Goal: Task Accomplishment & Management: Manage account settings

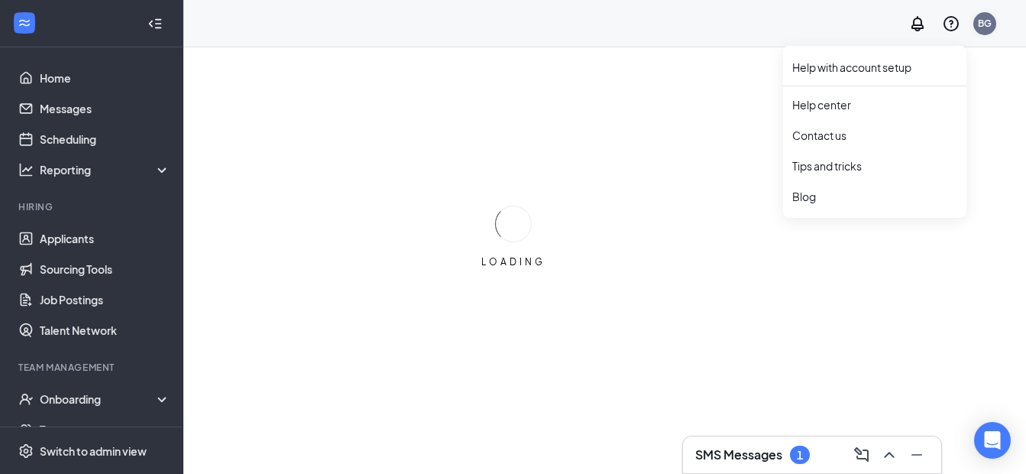
click at [981, 22] on div "BG" at bounding box center [951, 23] width 98 height 31
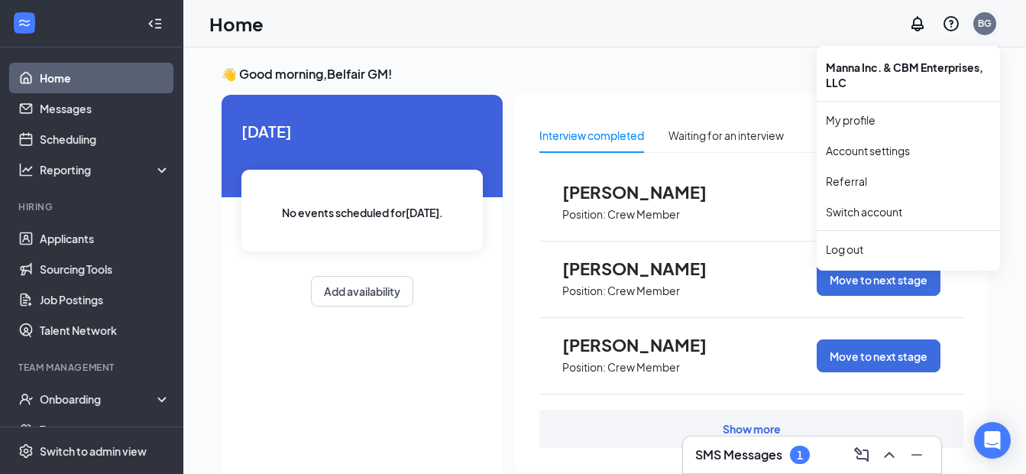
click at [983, 24] on div "BG" at bounding box center [985, 23] width 14 height 13
click at [832, 251] on div "Log out" at bounding box center [908, 248] width 165 height 15
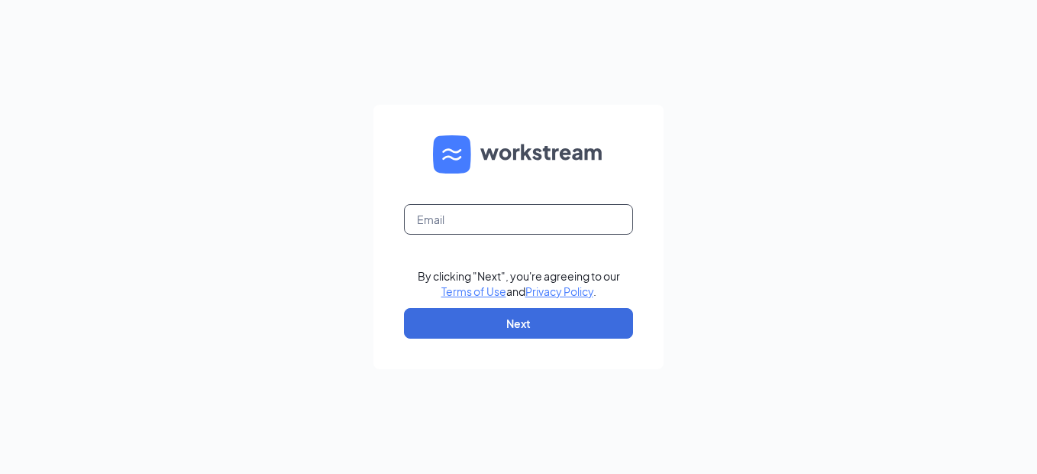
click at [445, 225] on input "text" at bounding box center [518, 219] width 229 height 31
type input "Pboger@cbmenterprises.us"
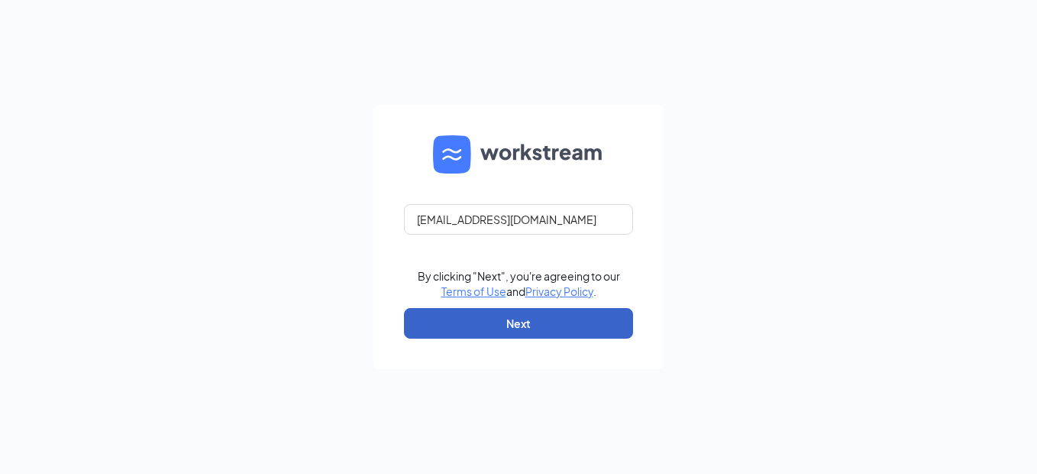
click at [509, 321] on button "Next" at bounding box center [518, 323] width 229 height 31
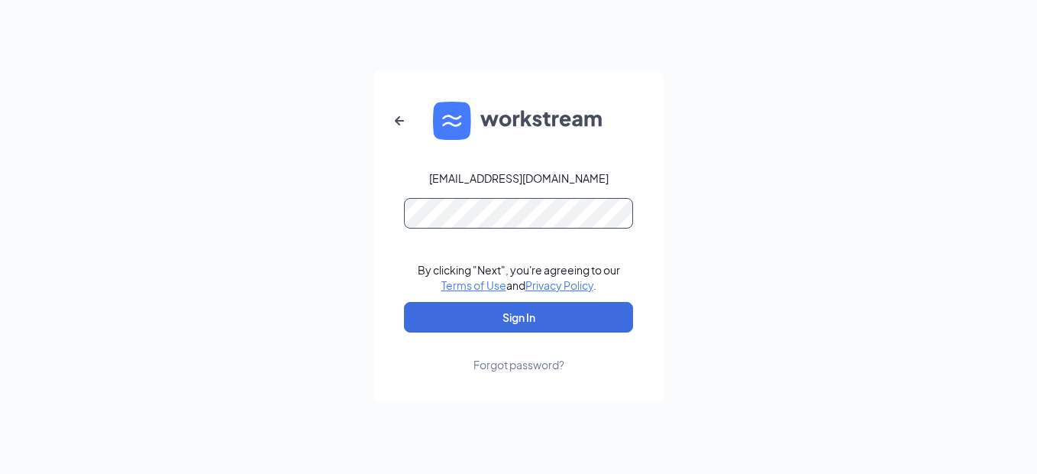
click at [404, 302] on button "Sign In" at bounding box center [518, 317] width 229 height 31
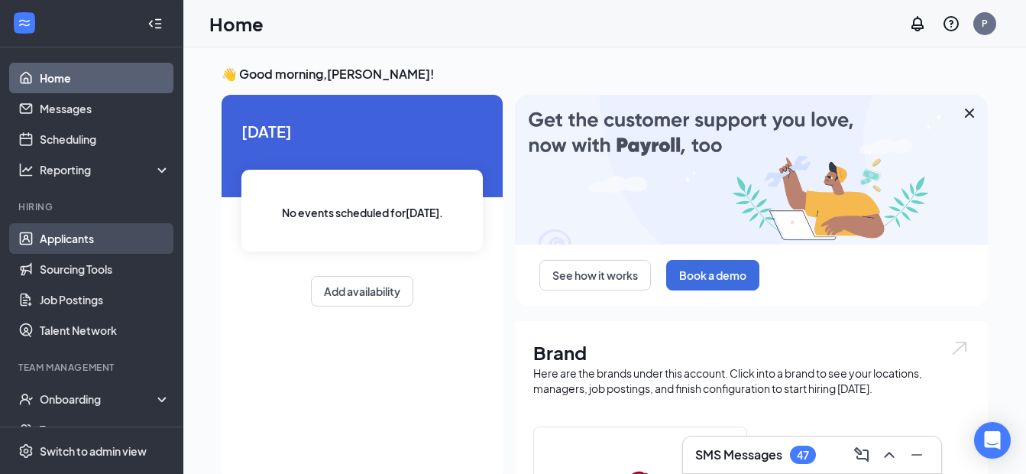
click at [70, 244] on link "Applicants" at bounding box center [105, 238] width 131 height 31
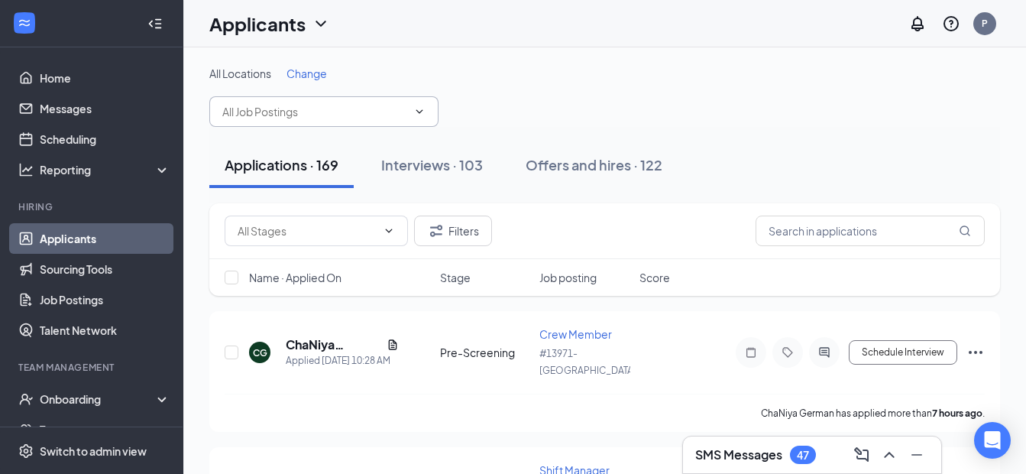
click at [340, 120] on span at bounding box center [323, 111] width 229 height 31
click at [425, 108] on icon "ChevronDown" at bounding box center [419, 111] width 12 height 12
click at [260, 111] on input "text" at bounding box center [314, 111] width 185 height 17
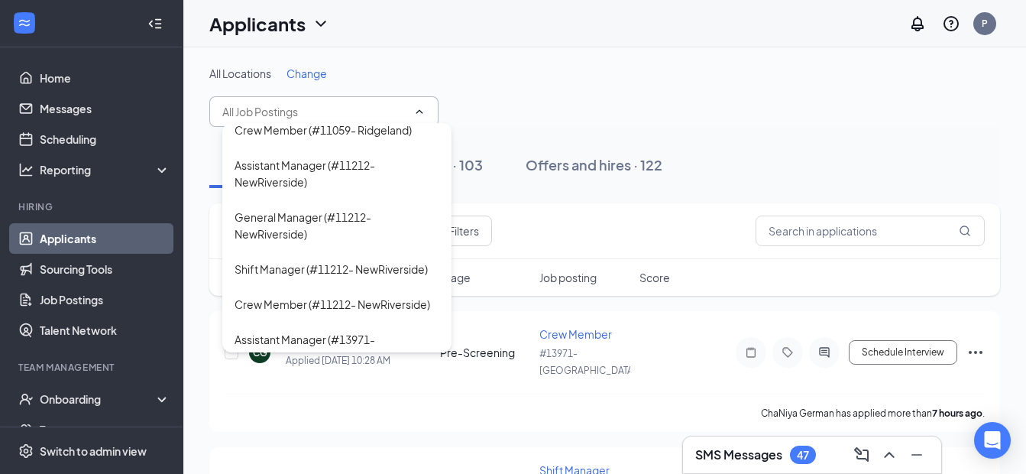
scroll to position [306, 0]
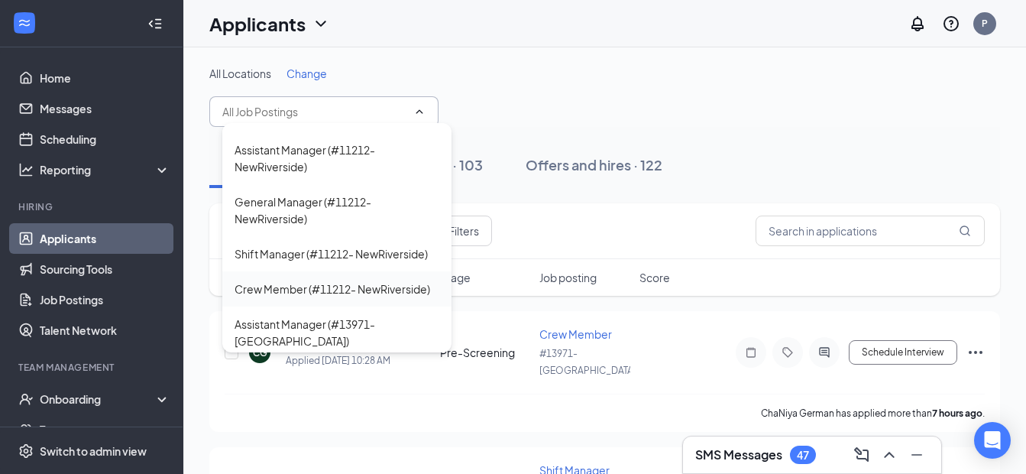
click at [270, 297] on div "Crew Member (#11212- NewRiverside)" at bounding box center [332, 288] width 196 height 17
type input "Crew Member (#11212- NewRiverside)"
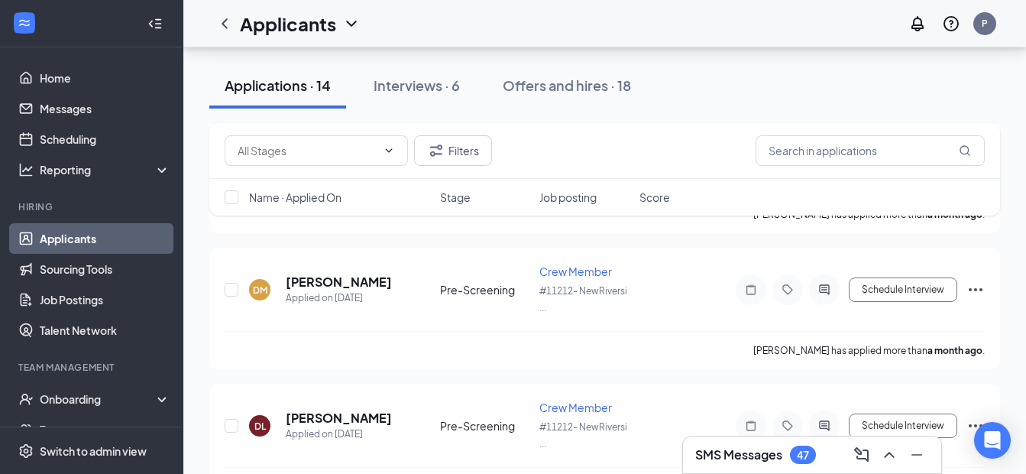
scroll to position [1761, 0]
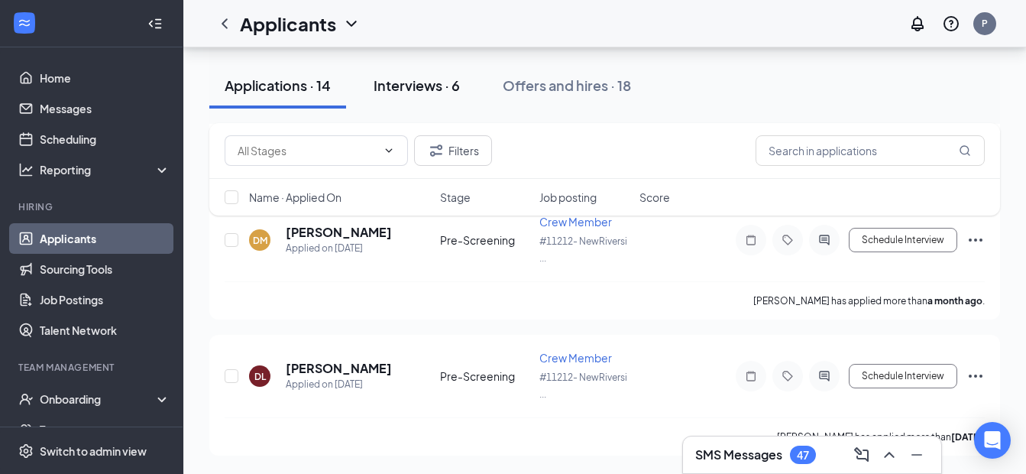
click at [394, 84] on div "Interviews · 6" at bounding box center [416, 85] width 86 height 19
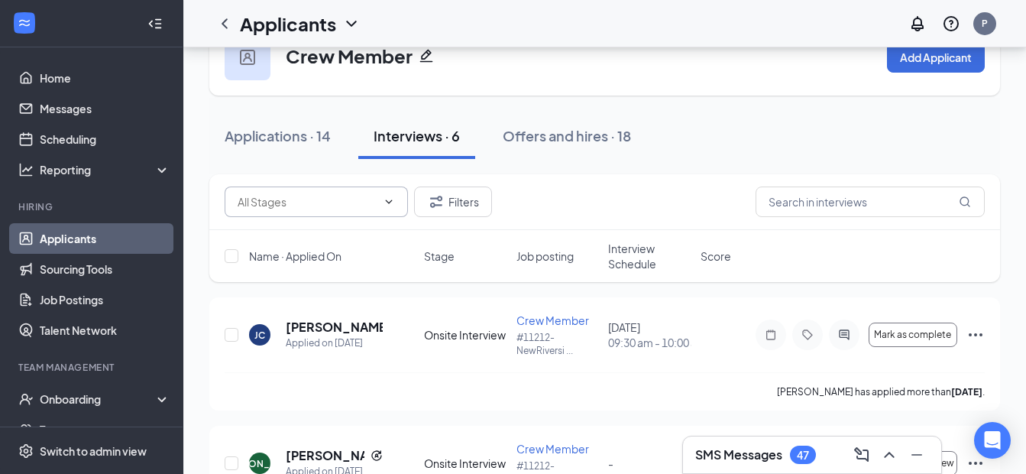
scroll to position [40, 0]
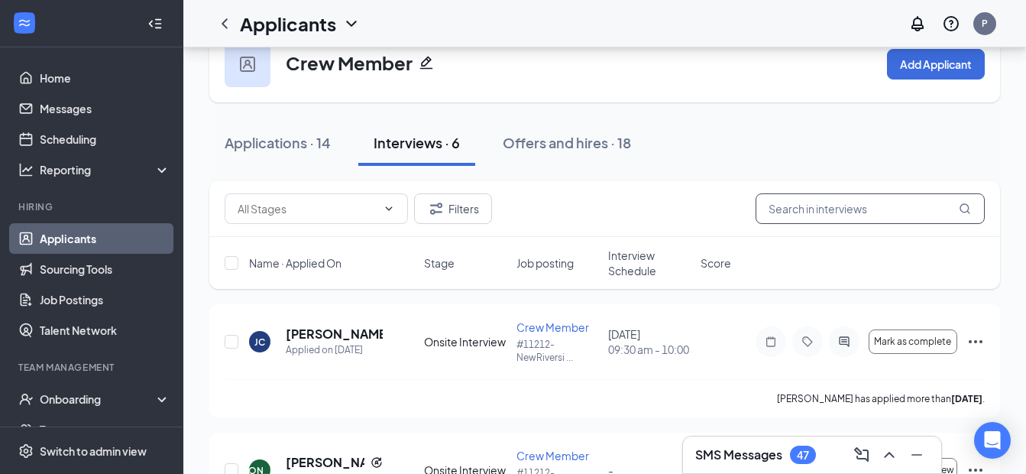
click at [867, 209] on input "text" at bounding box center [869, 208] width 229 height 31
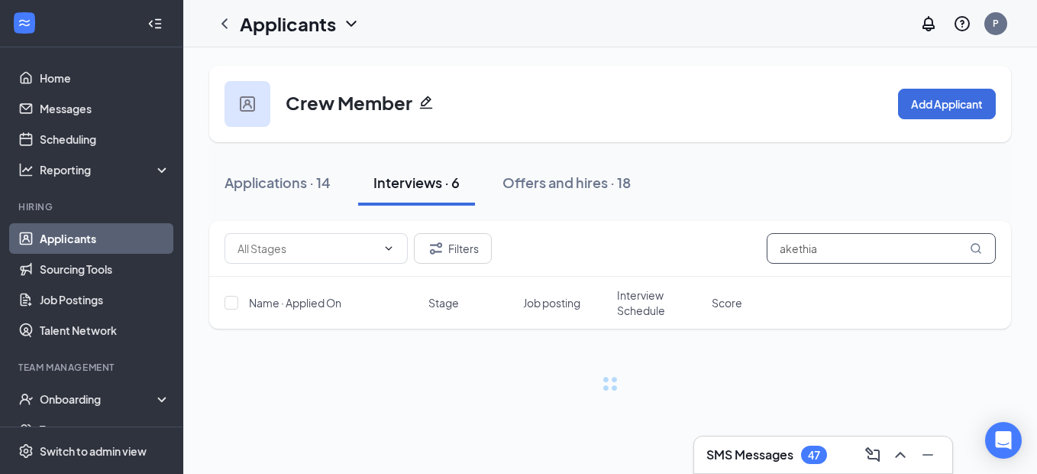
type input "akethia"
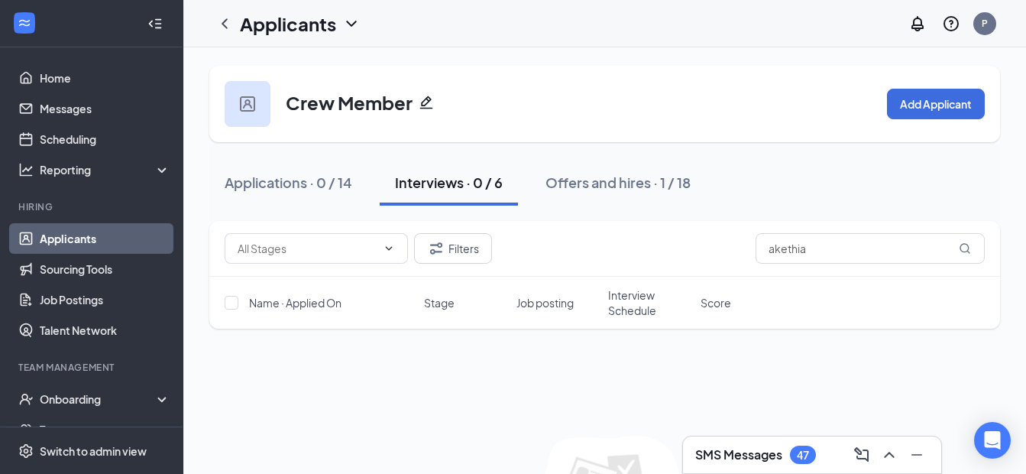
click at [66, 236] on link "Applicants" at bounding box center [105, 238] width 131 height 31
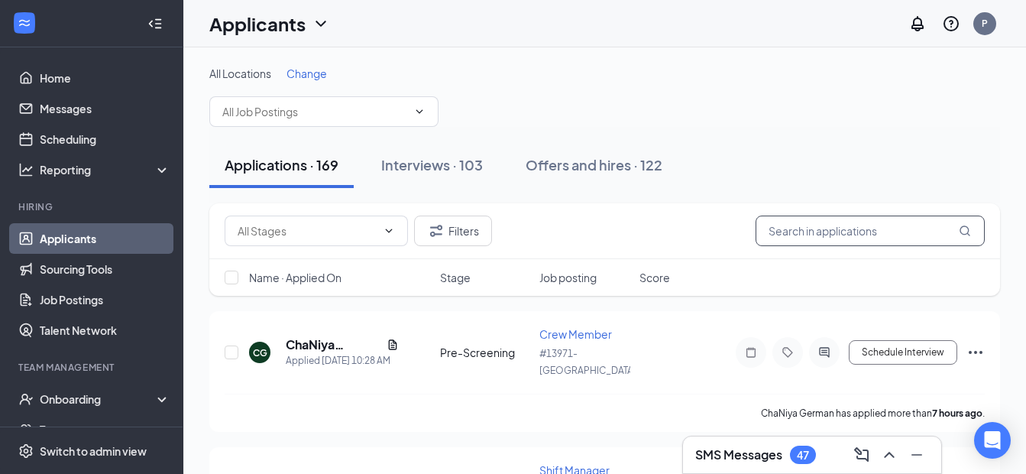
click at [819, 224] on input "text" at bounding box center [869, 230] width 229 height 31
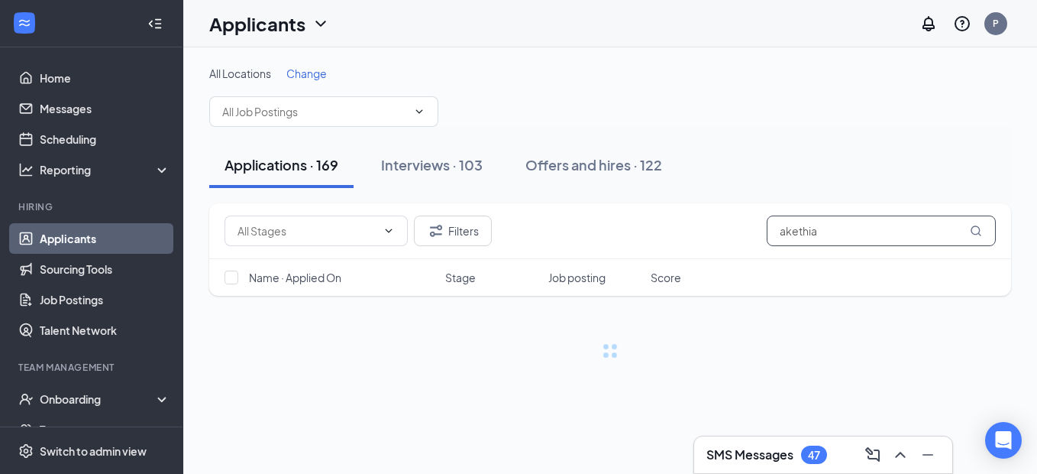
type input "akethia"
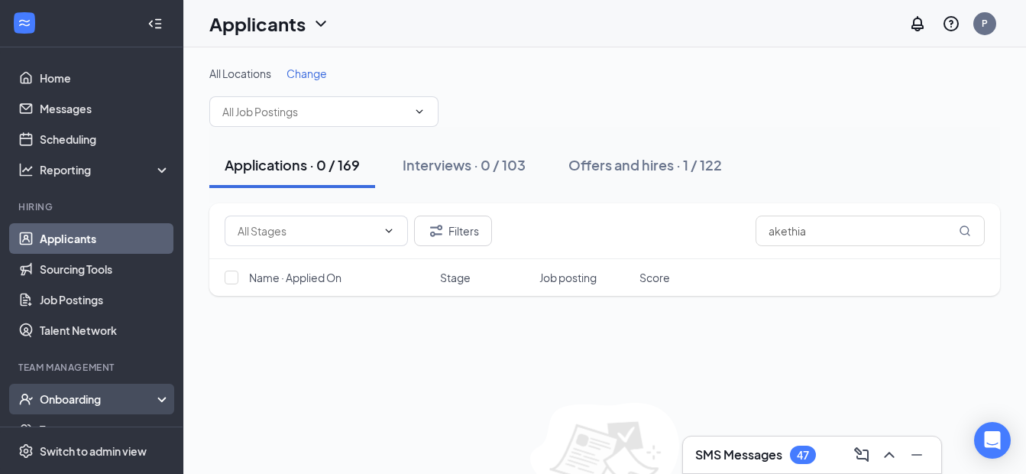
click at [72, 395] on div "Onboarding" at bounding box center [99, 398] width 118 height 15
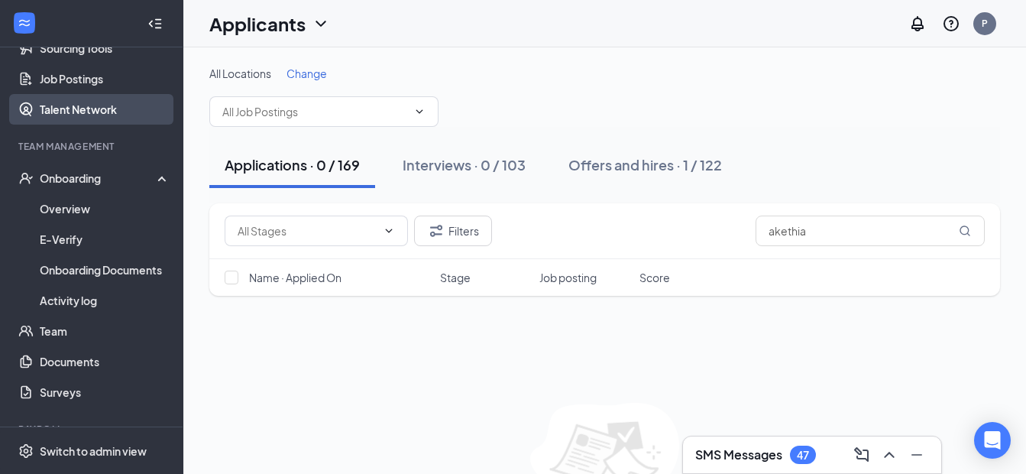
scroll to position [229, 0]
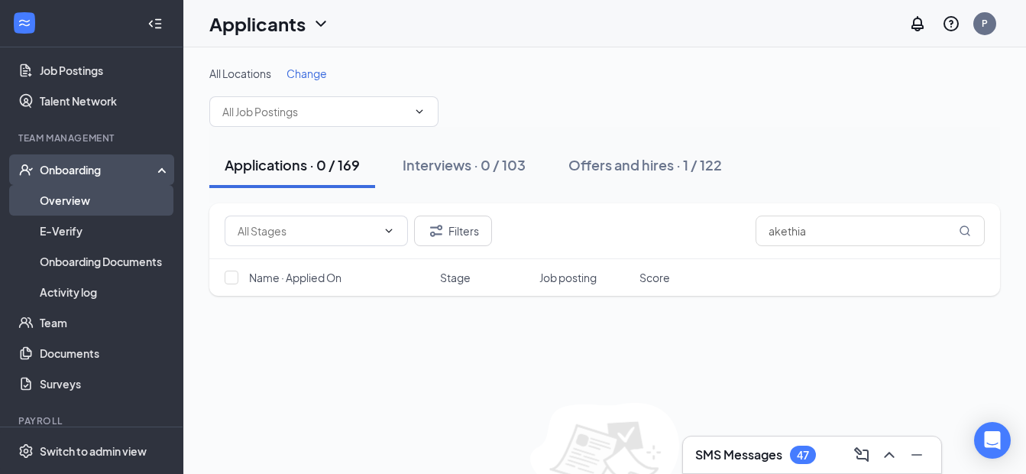
click at [60, 199] on link "Overview" at bounding box center [105, 200] width 131 height 31
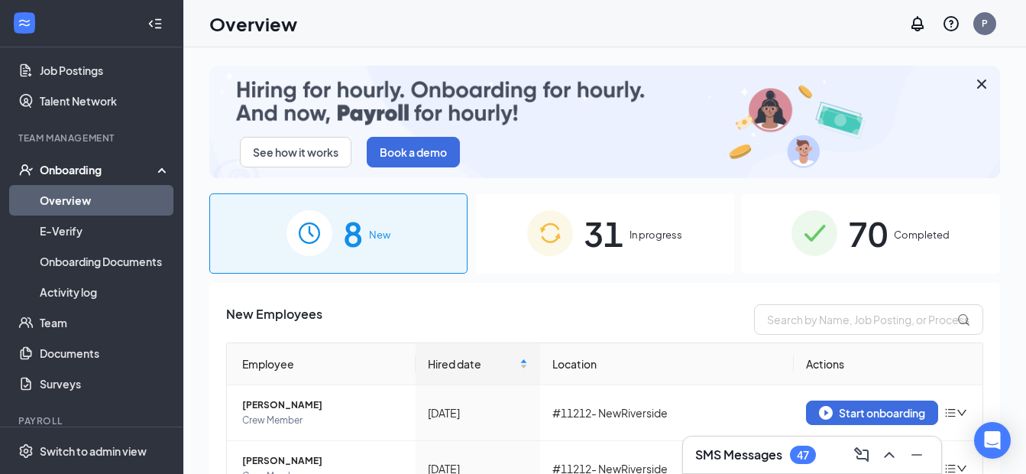
click at [560, 231] on img at bounding box center [550, 233] width 46 height 46
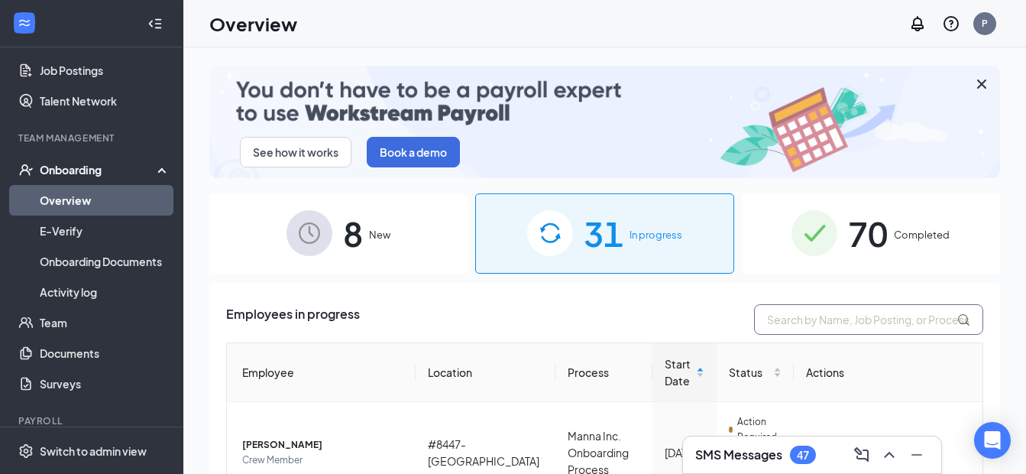
drag, startPoint x: 826, startPoint y: 317, endPoint x: 819, endPoint y: 311, distance: 9.8
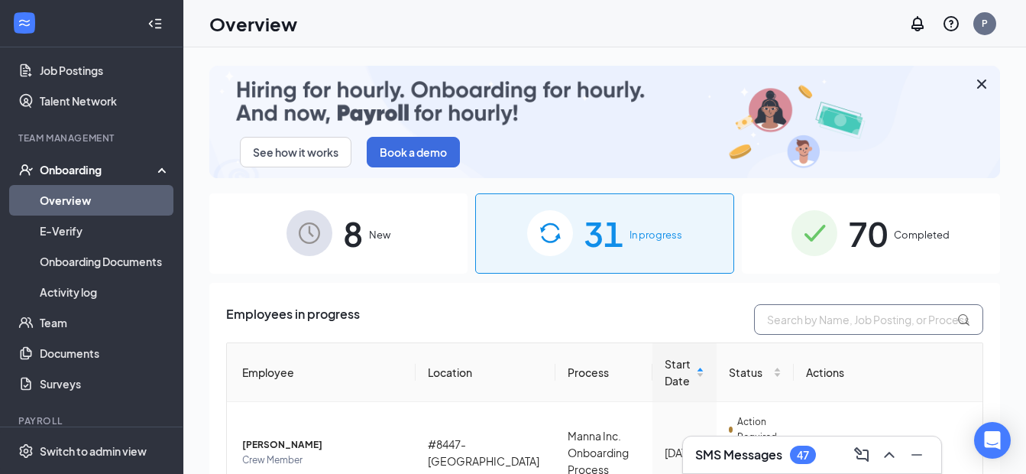
click at [826, 317] on input "text" at bounding box center [868, 319] width 229 height 31
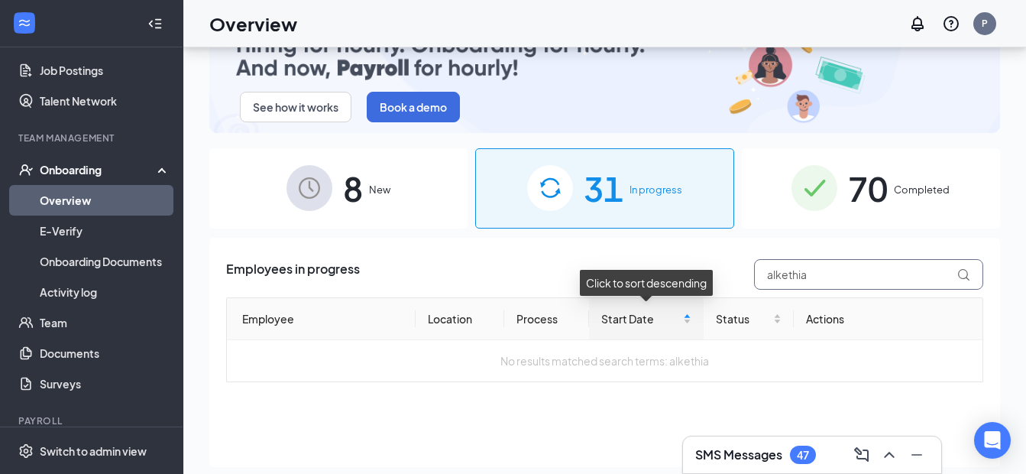
scroll to position [69, 0]
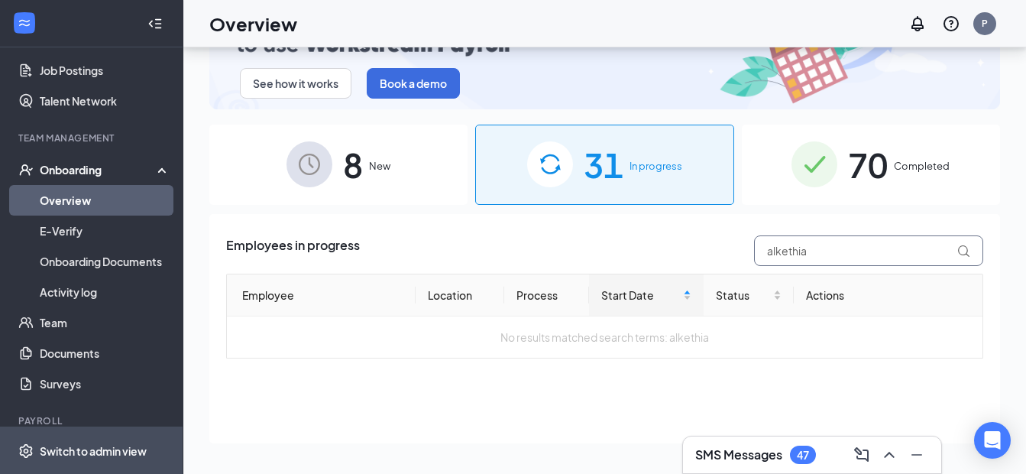
type input "alkethia"
